Goal: Register for event/course

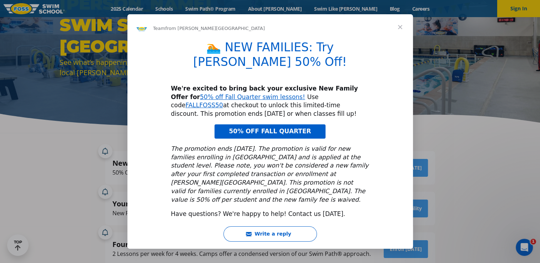
click at [268, 128] on span "50% OFF FALL QUARTER" at bounding box center [270, 131] width 82 height 7
click at [464, 73] on div "Intercom messenger" at bounding box center [270, 131] width 540 height 263
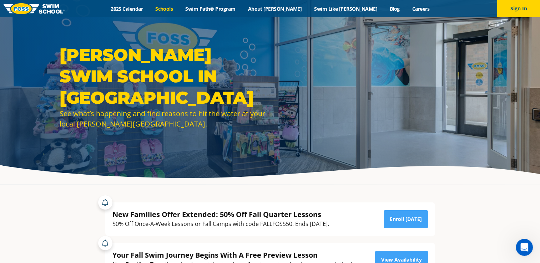
click at [179, 10] on link "Schools" at bounding box center [164, 8] width 30 height 7
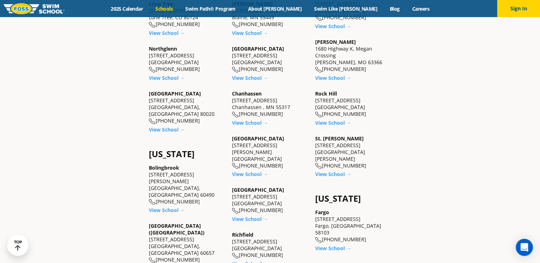
scroll to position [329, 0]
click at [331, 106] on div "Rock Hill 9550 Manchester Rd Rock Hill, MO 63119 (314) 720-6500" at bounding box center [353, 104] width 76 height 27
click at [334, 110] on div "Rock Hill 9550 Manchester Rd Rock Hill, MO 63119 (314) 720-6500" at bounding box center [353, 104] width 76 height 27
click at [343, 121] on link "View School →" at bounding box center [333, 123] width 36 height 7
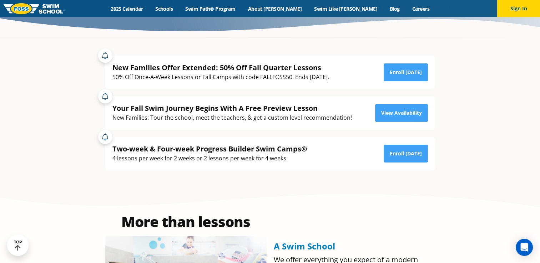
scroll to position [148, 0]
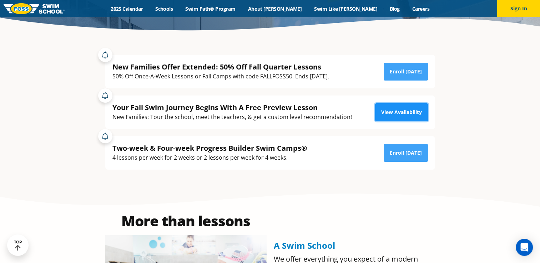
click at [405, 111] on link "View Availability" at bounding box center [401, 113] width 53 height 18
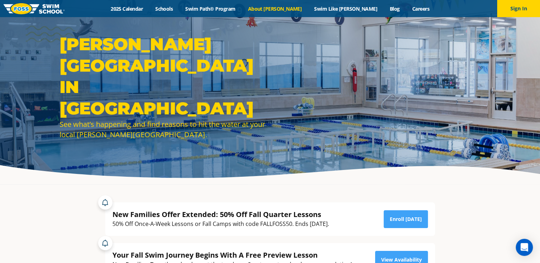
click at [285, 10] on link "About [PERSON_NAME]" at bounding box center [275, 8] width 66 height 7
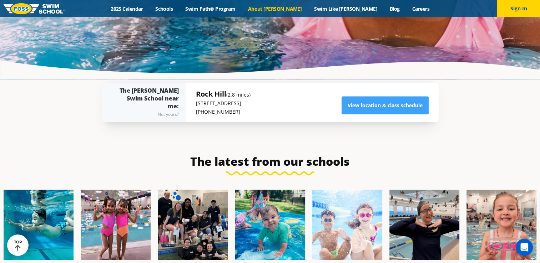
scroll to position [1583, 0]
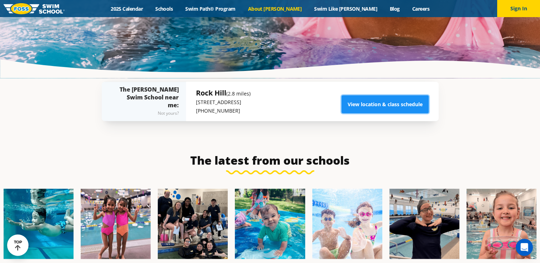
click at [367, 96] on link "View location & class schedule" at bounding box center [385, 105] width 87 height 18
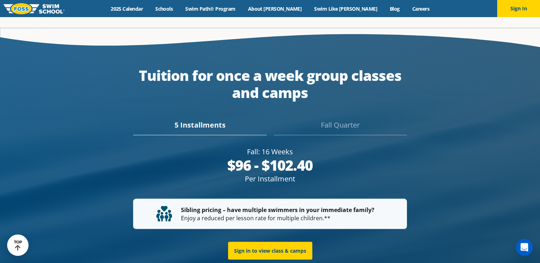
scroll to position [1288, 0]
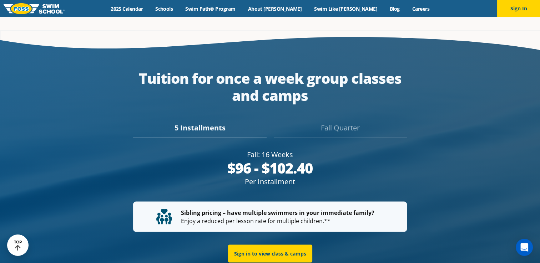
click at [339, 122] on div "Fall Quarter" at bounding box center [340, 130] width 133 height 16
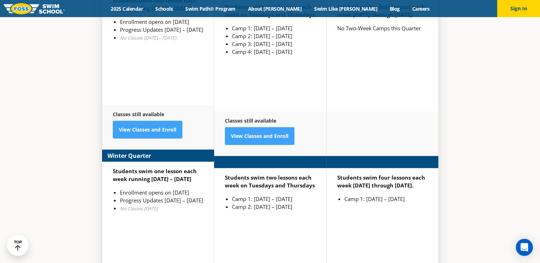
scroll to position [1785, 0]
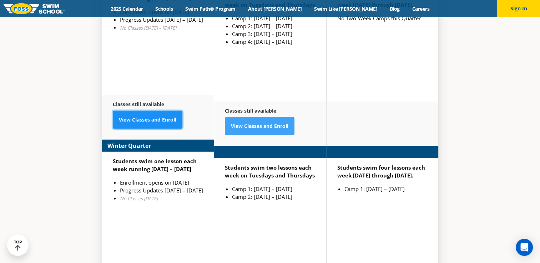
click at [152, 111] on link "View Classes and Enroll" at bounding box center [148, 120] width 70 height 18
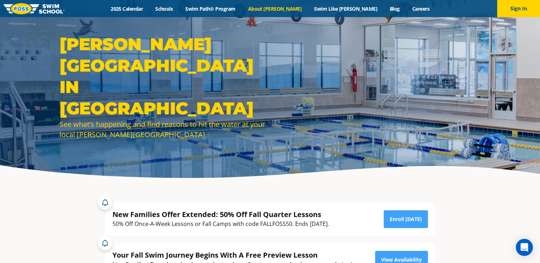
click at [285, 10] on link "About [PERSON_NAME]" at bounding box center [275, 8] width 66 height 7
